Goal: Task Accomplishment & Management: Manage account settings

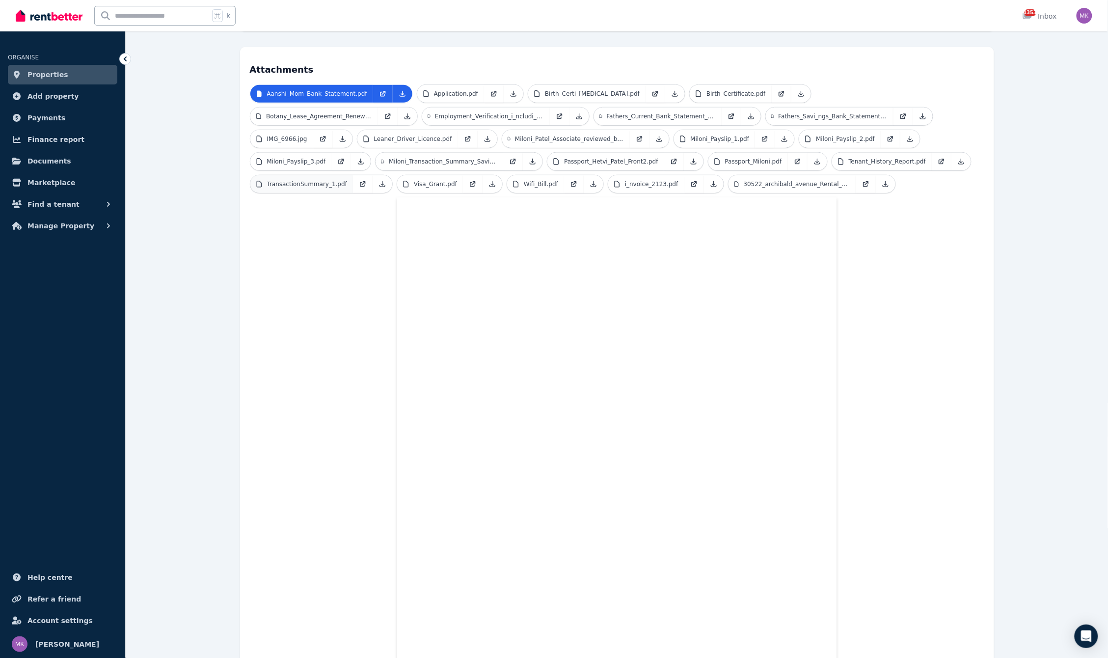
scroll to position [187, 0]
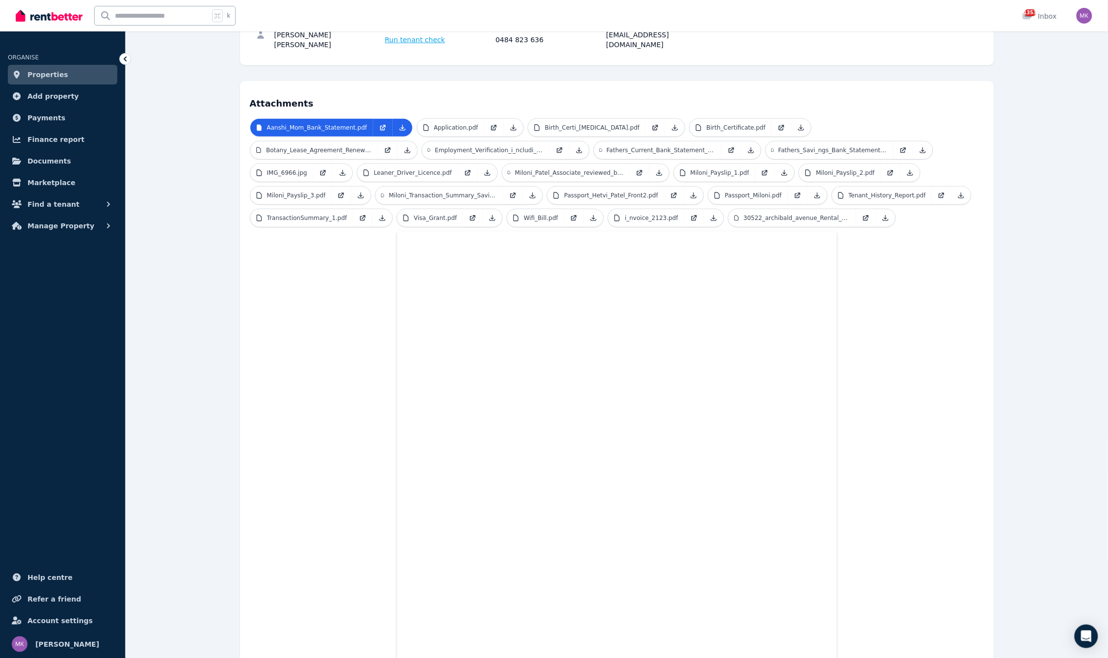
click at [138, 17] on input "text" at bounding box center [152, 15] width 114 height 19
type input "*****"
click at [174, 14] on input "*****" at bounding box center [146, 15] width 102 height 19
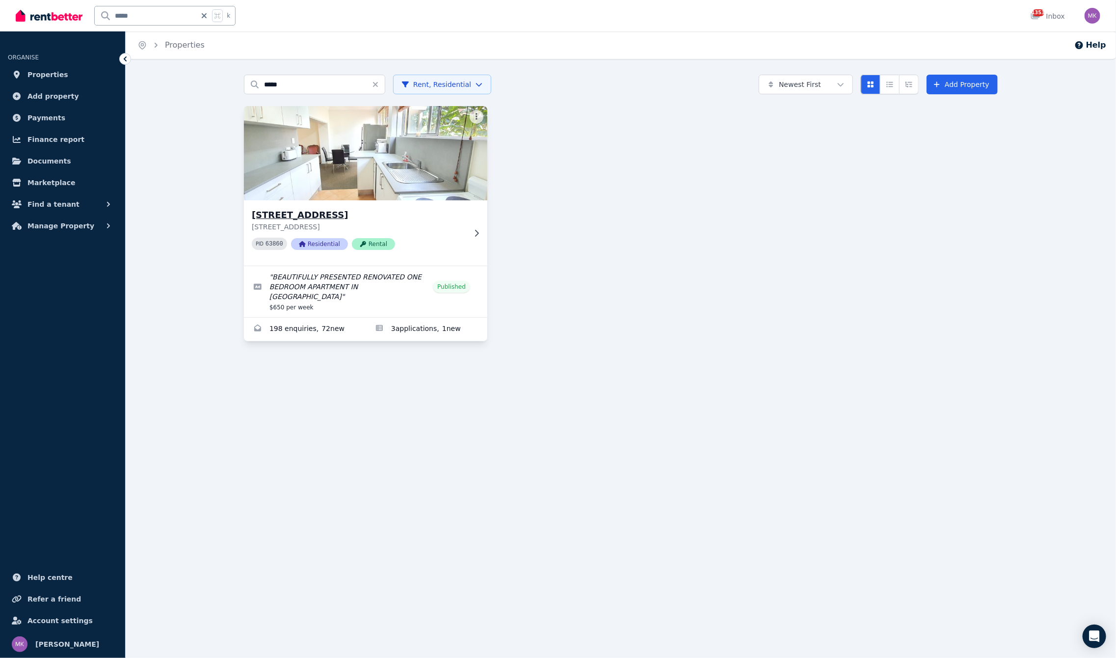
click at [319, 210] on h3 "[STREET_ADDRESS]" at bounding box center [359, 215] width 214 height 14
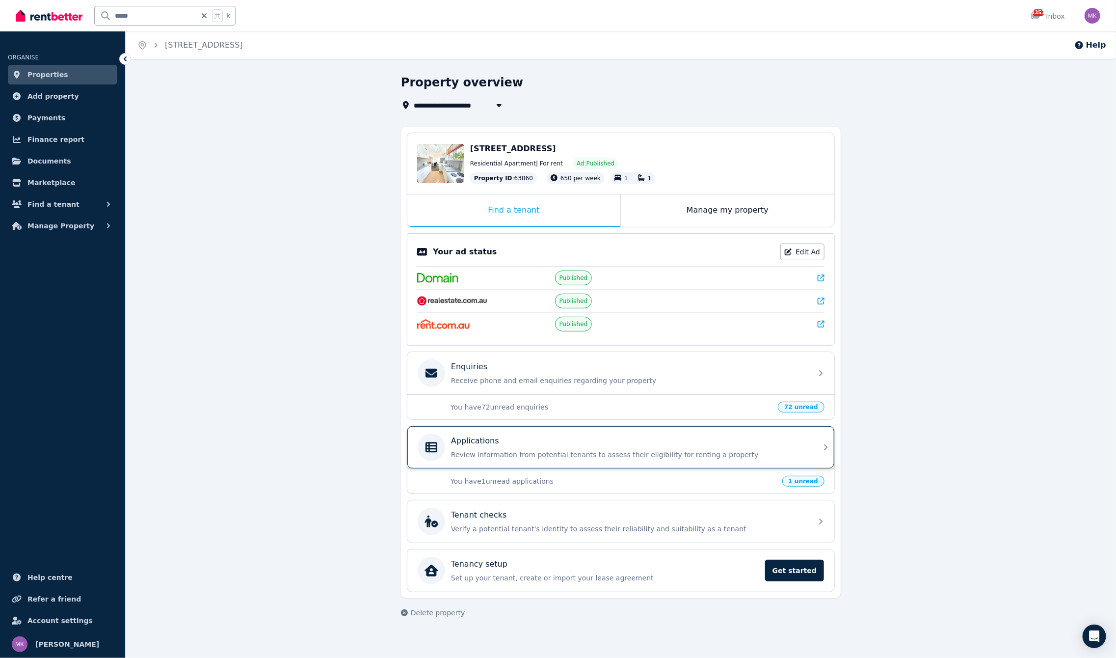
click at [494, 442] on p "Applications" at bounding box center [475, 441] width 48 height 12
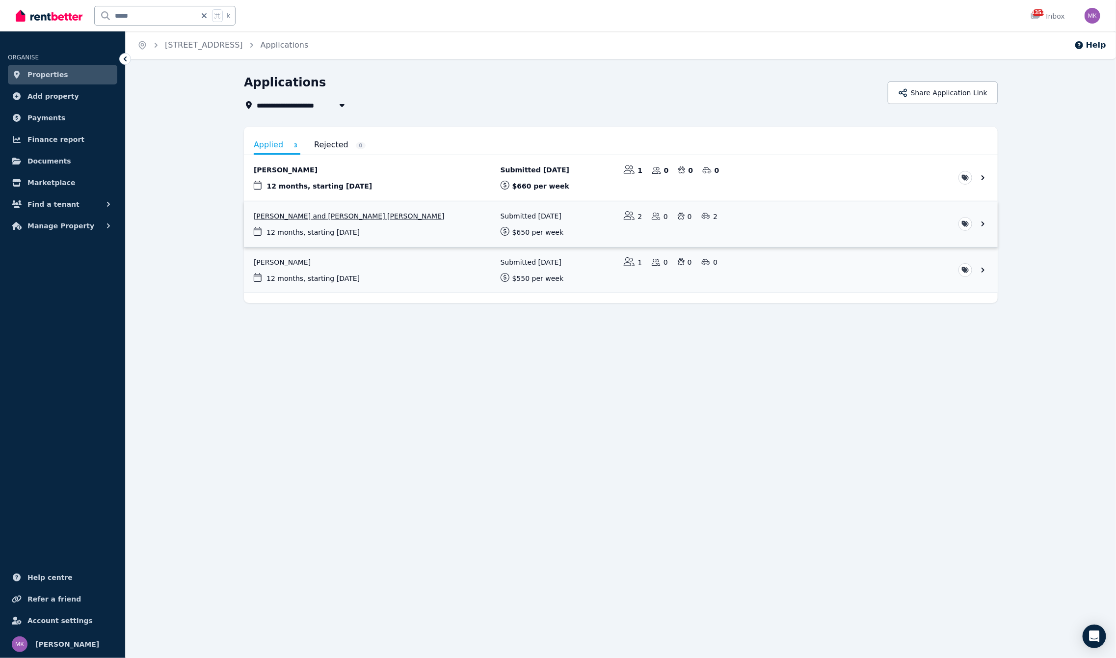
click at [331, 212] on link "View application: Hetvi Patel and Miloni Nirav Patel" at bounding box center [621, 224] width 754 height 46
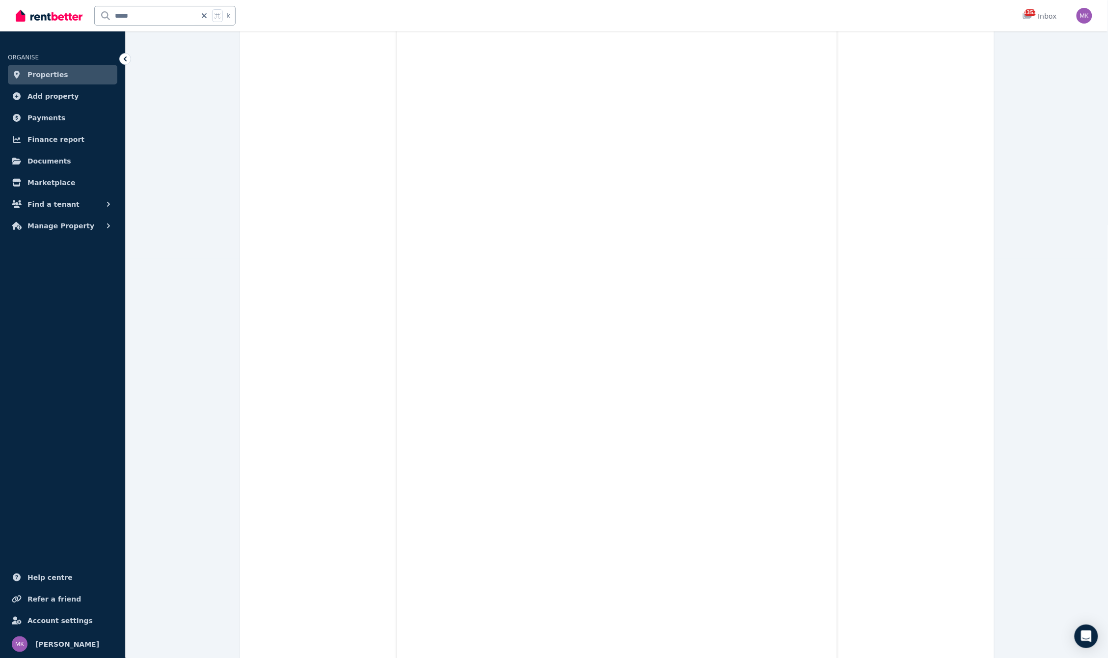
scroll to position [93, 0]
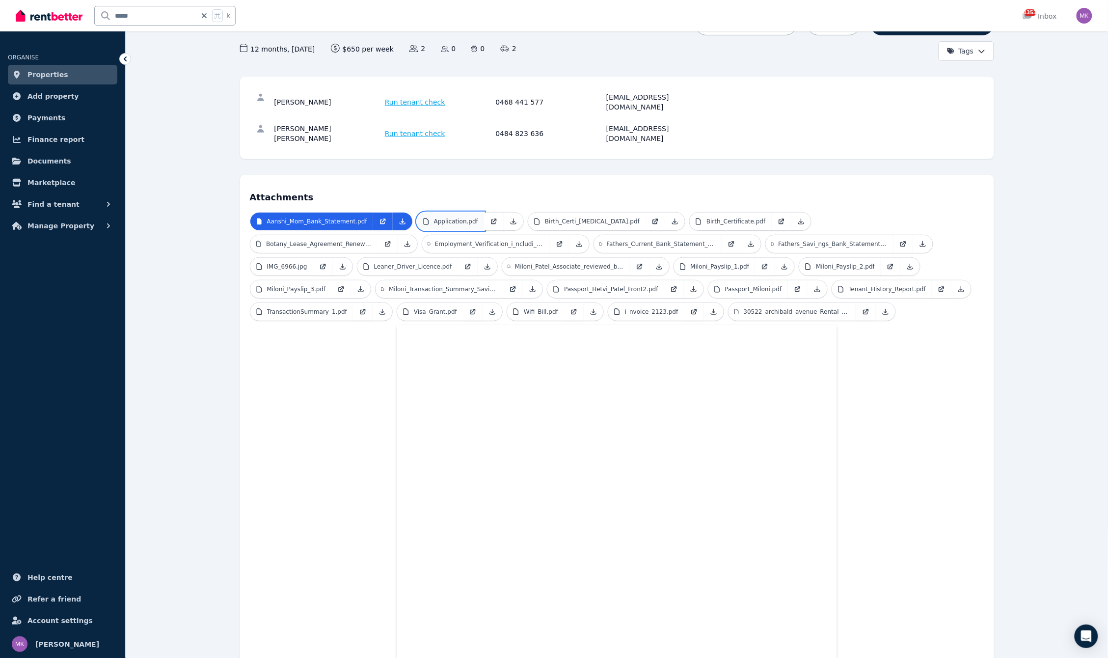
click at [460, 217] on p "Application.pdf" at bounding box center [456, 221] width 44 height 8
click at [161, 19] on input "*****" at bounding box center [146, 15] width 102 height 19
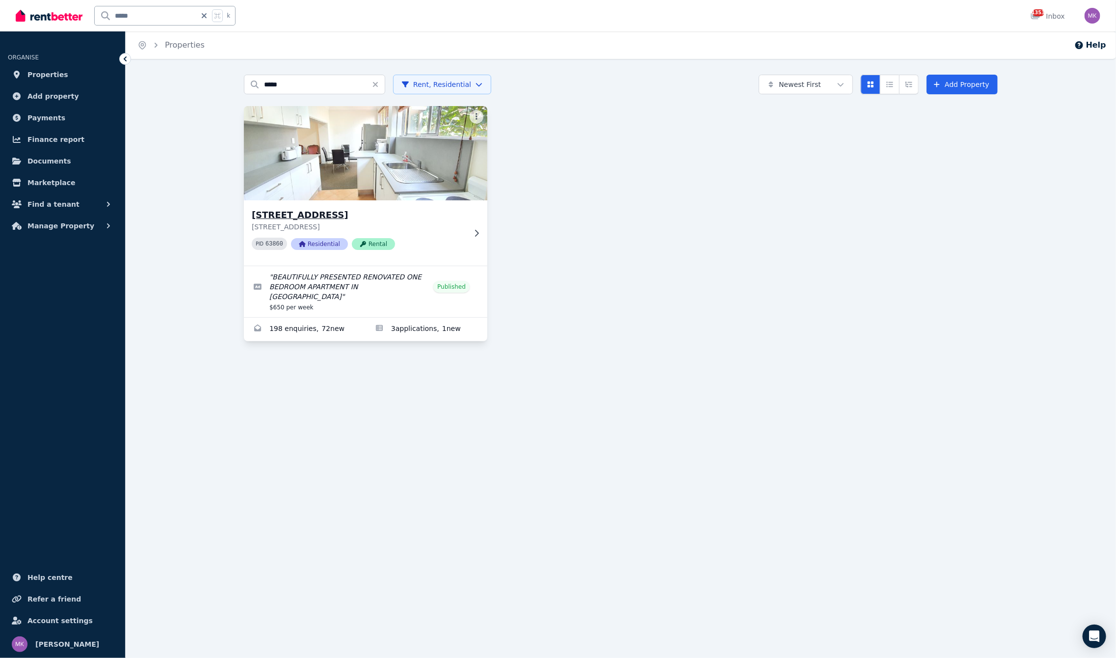
click at [294, 217] on h3 "[STREET_ADDRESS]" at bounding box center [359, 215] width 214 height 14
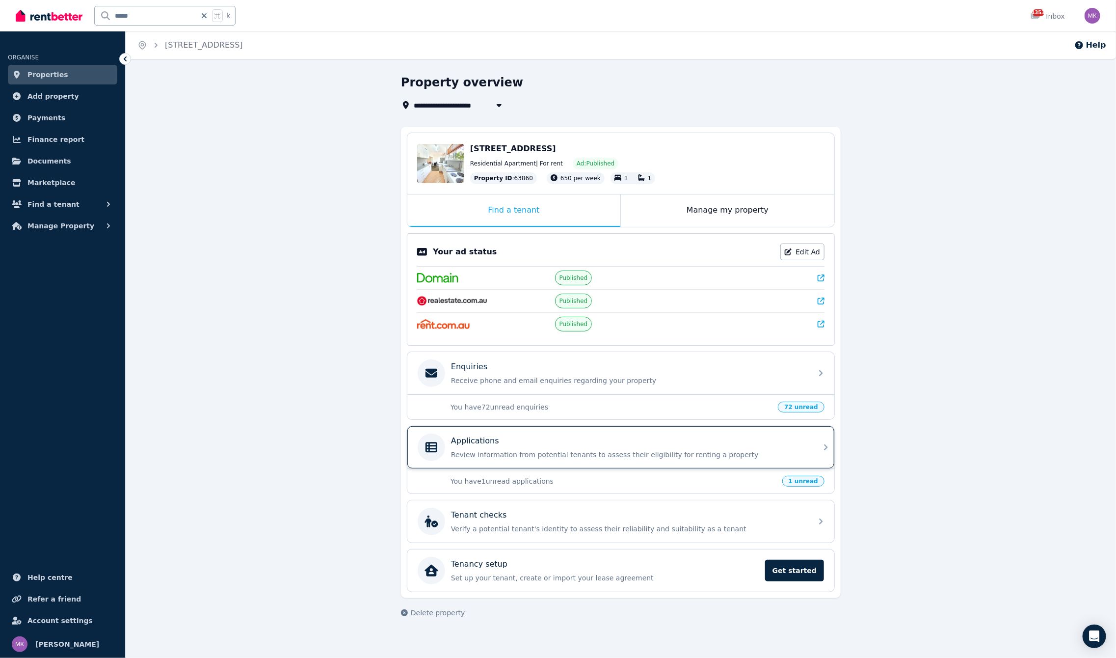
click at [475, 460] on div "Applications Review information from potential tenants to assess their eligibil…" at bounding box center [612, 446] width 389 height 27
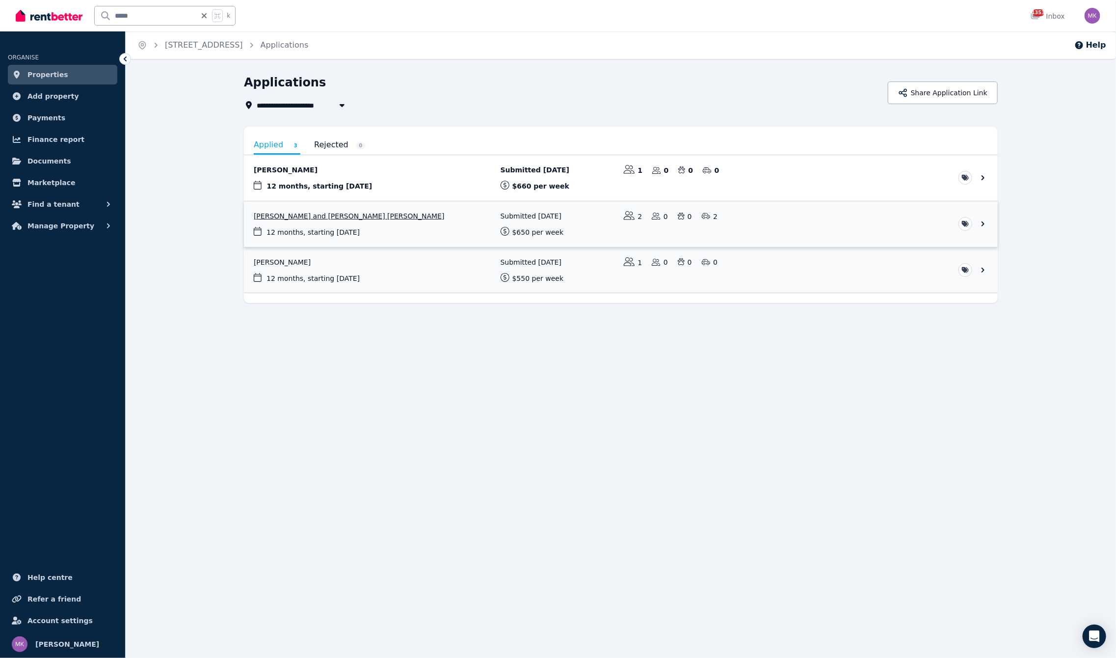
click at [320, 216] on link "View application: Hetvi Patel and Miloni Nirav Patel" at bounding box center [621, 224] width 754 height 46
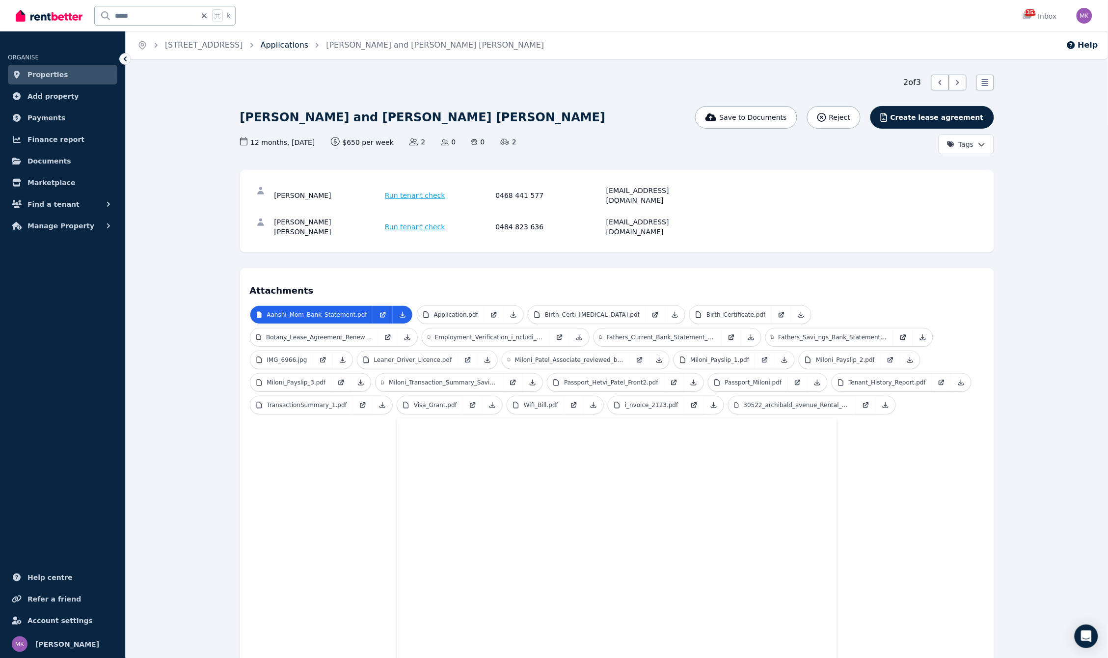
click at [305, 46] on link "Applications" at bounding box center [285, 44] width 48 height 9
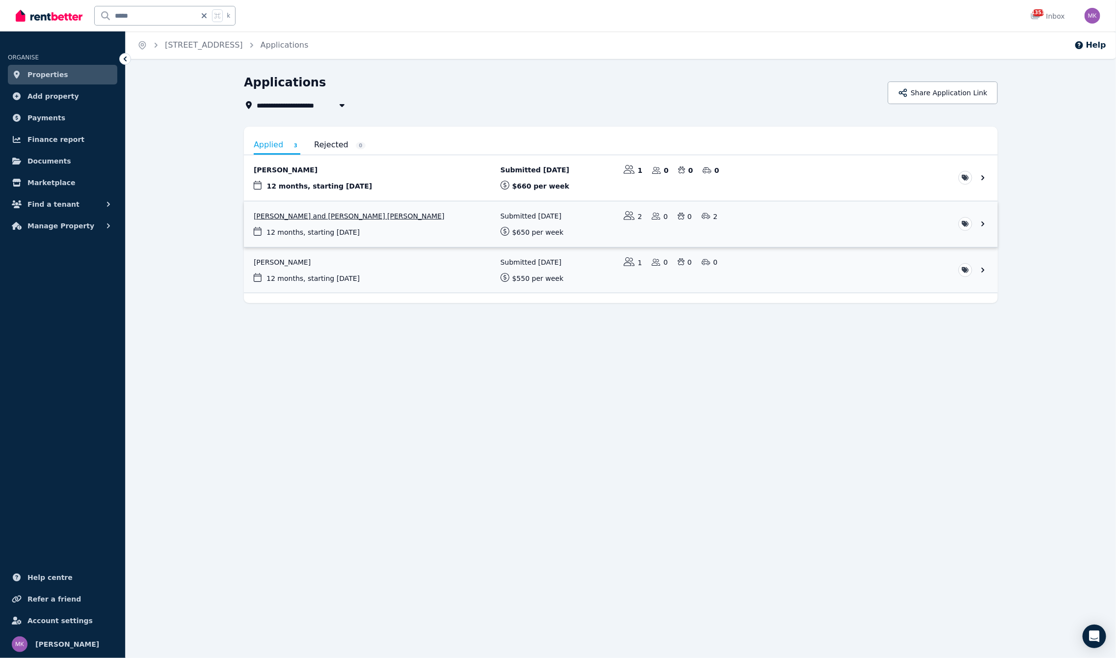
click at [284, 218] on link "View application: Hetvi Patel and Miloni Nirav Patel" at bounding box center [621, 224] width 754 height 46
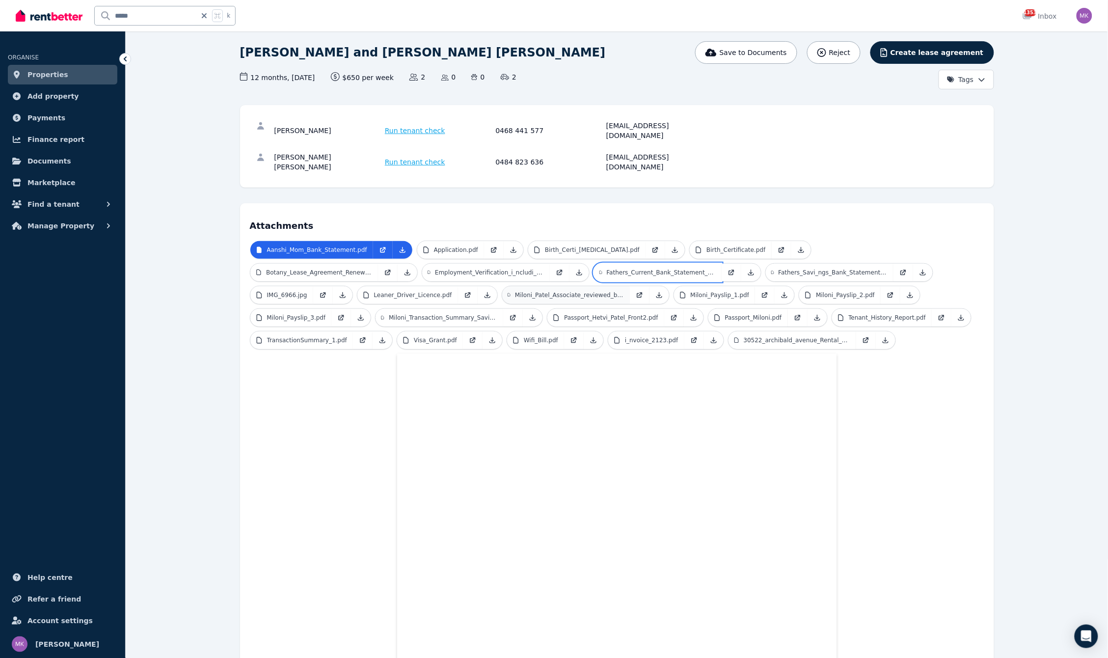
click at [475, 291] on ul "Aanshi_Mom_Bank_Statement.pdf Application.pdf Birth_Certi_[MEDICAL_DATA].pdf Bi…" at bounding box center [617, 296] width 734 height 113
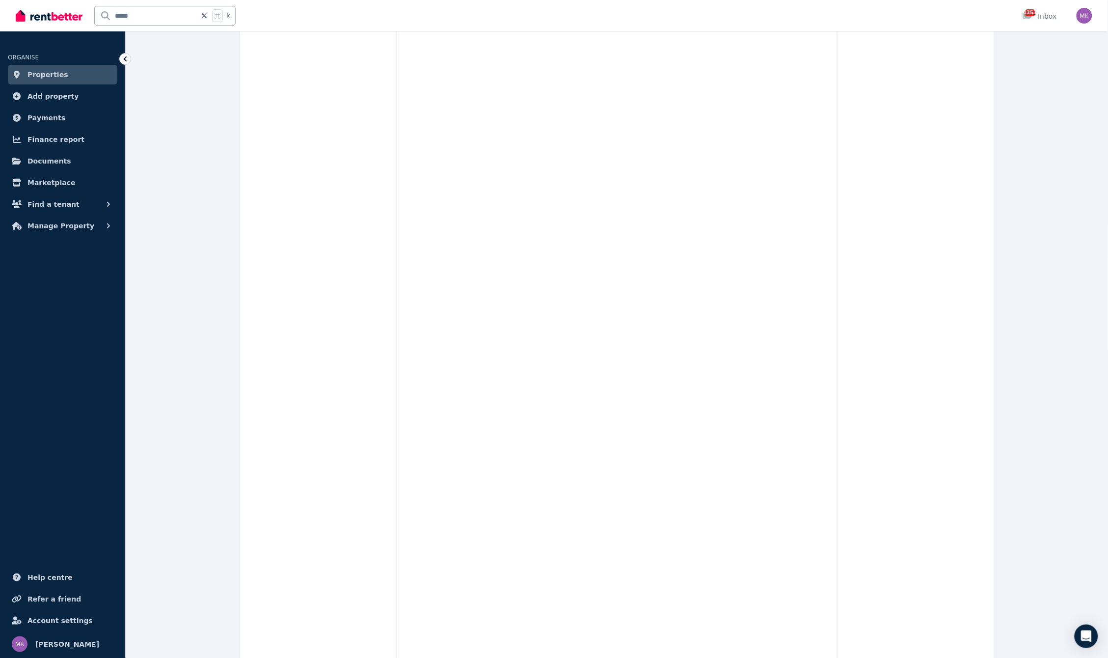
scroll to position [35, 0]
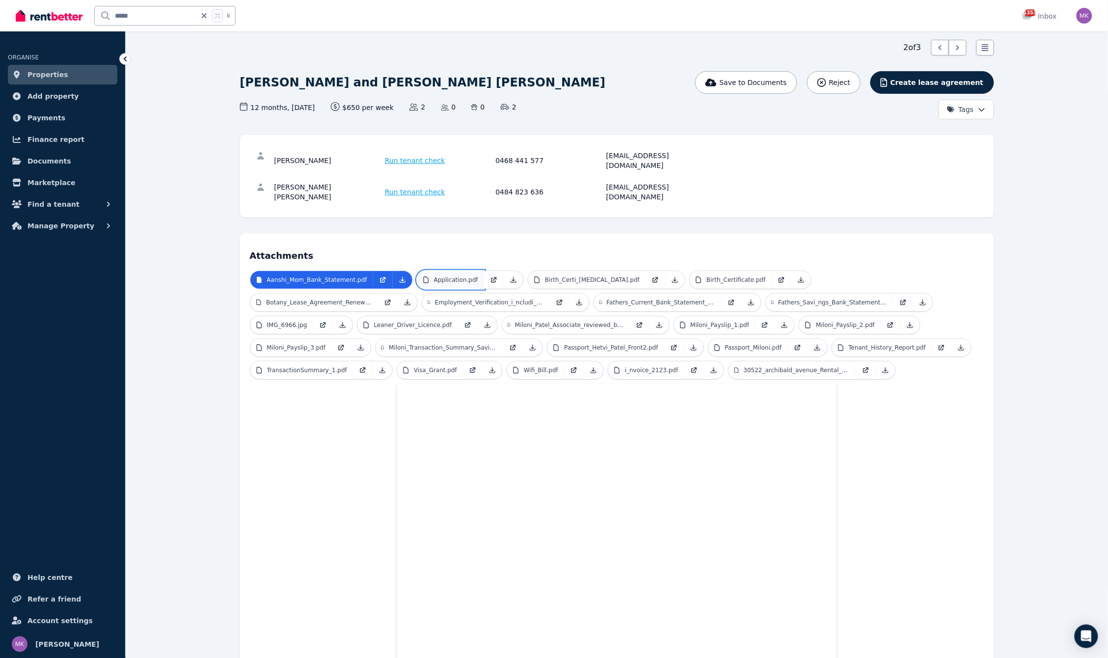
click at [466, 276] on p "Application.pdf" at bounding box center [456, 280] width 44 height 8
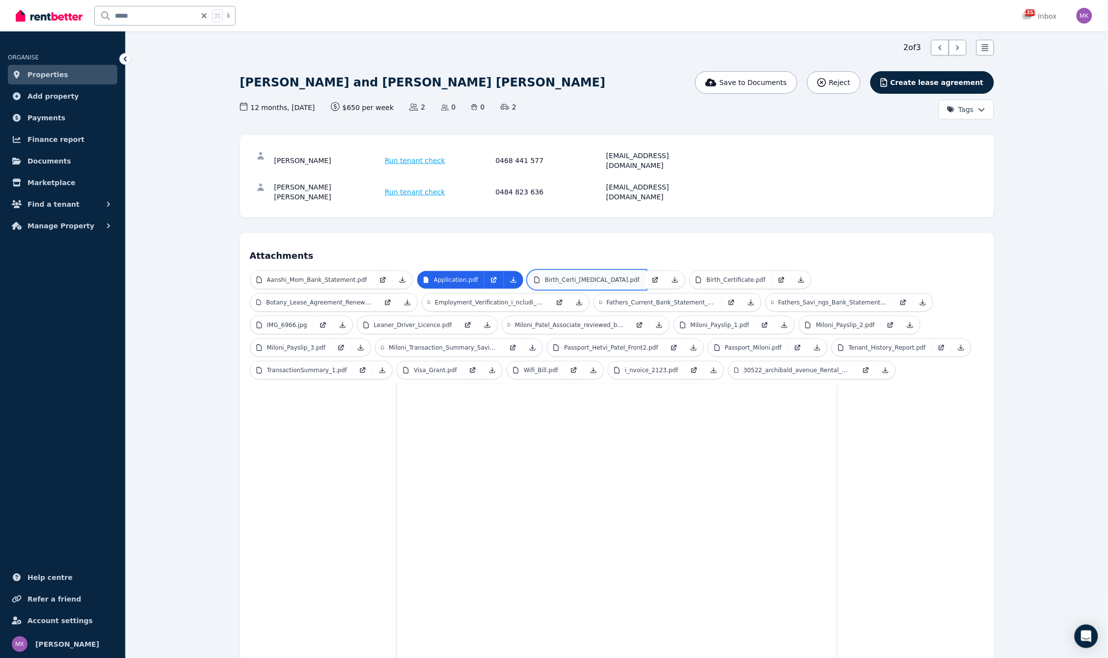
click at [593, 276] on p "Birth_Certi_[MEDICAL_DATA].pdf" at bounding box center [592, 280] width 95 height 8
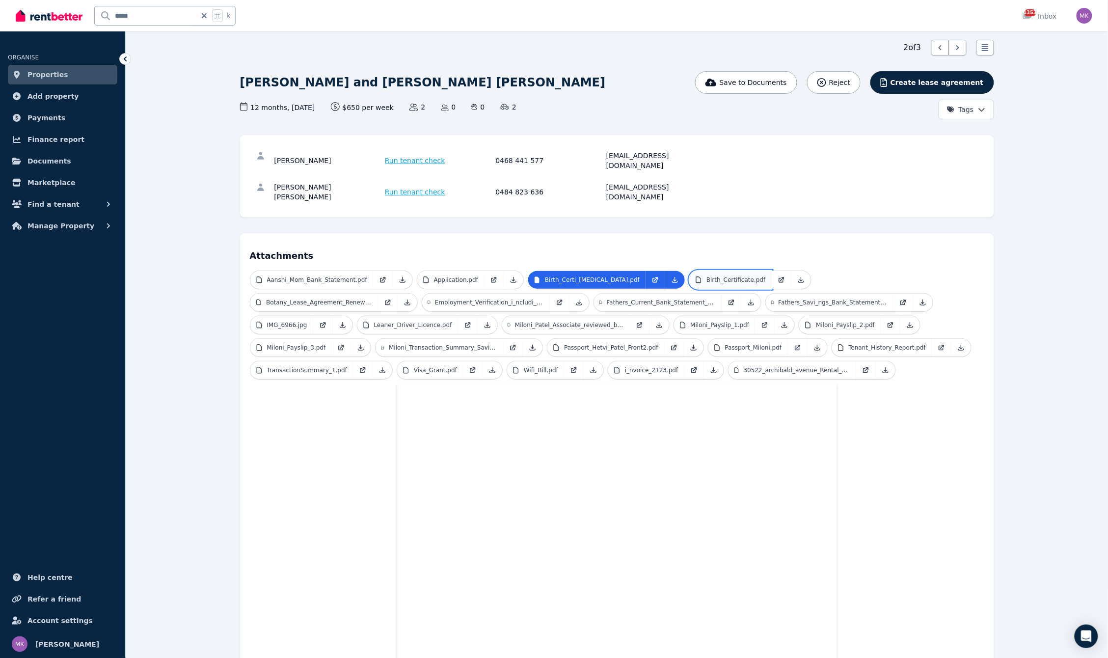
click at [710, 276] on p "Birth_Certificate.pdf" at bounding box center [735, 280] width 59 height 8
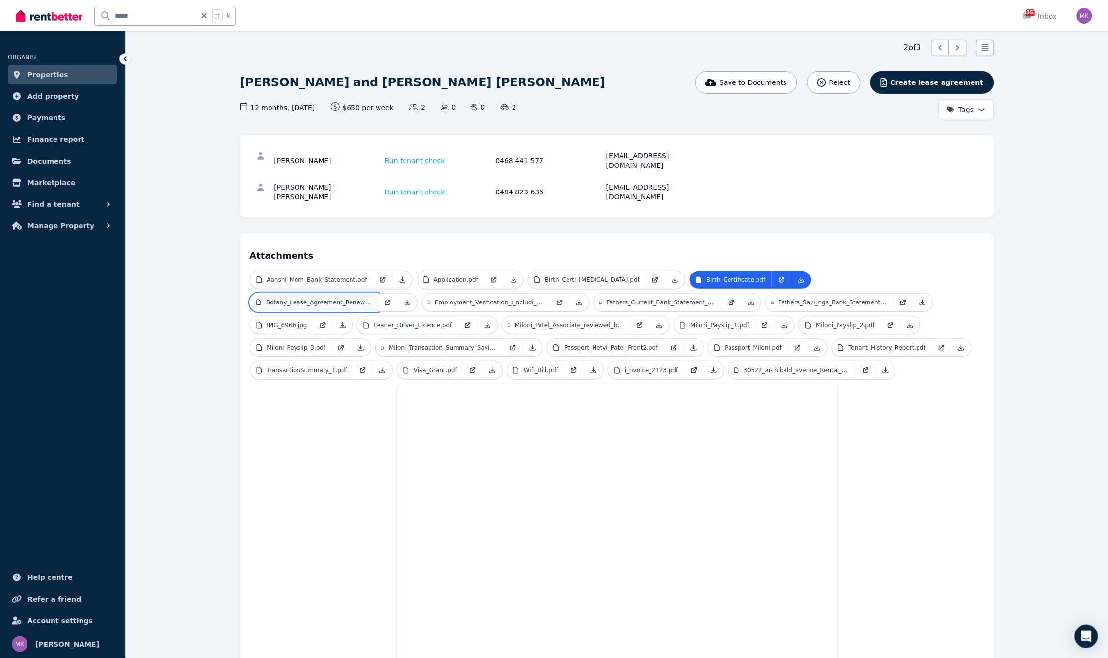
click at [371, 298] on p "Botany_Lease_Agreement_Renewal.pdf" at bounding box center [319, 302] width 106 height 8
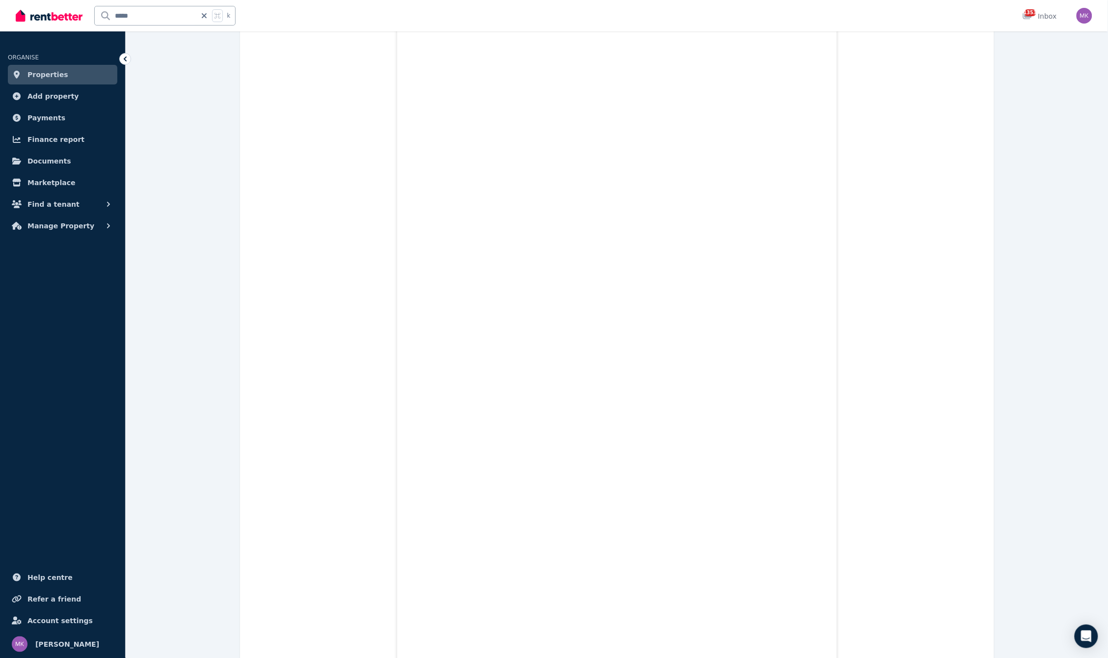
scroll to position [946, 0]
